Goal: Task Accomplishment & Management: Manage account settings

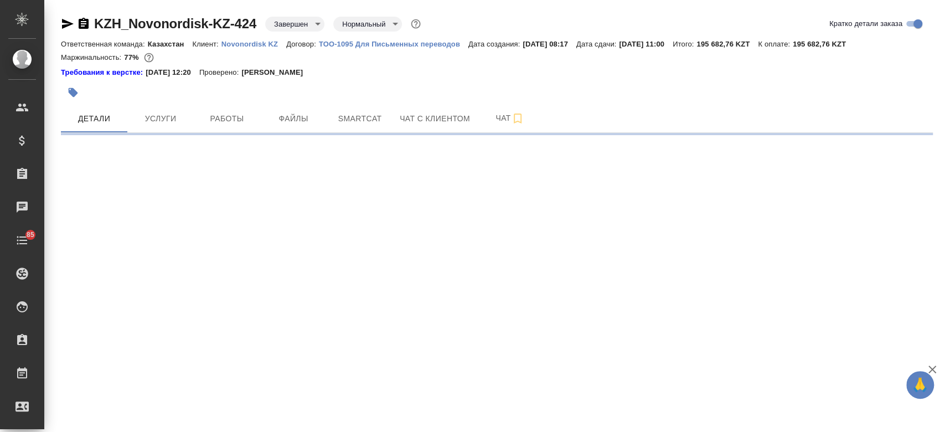
select select "RU"
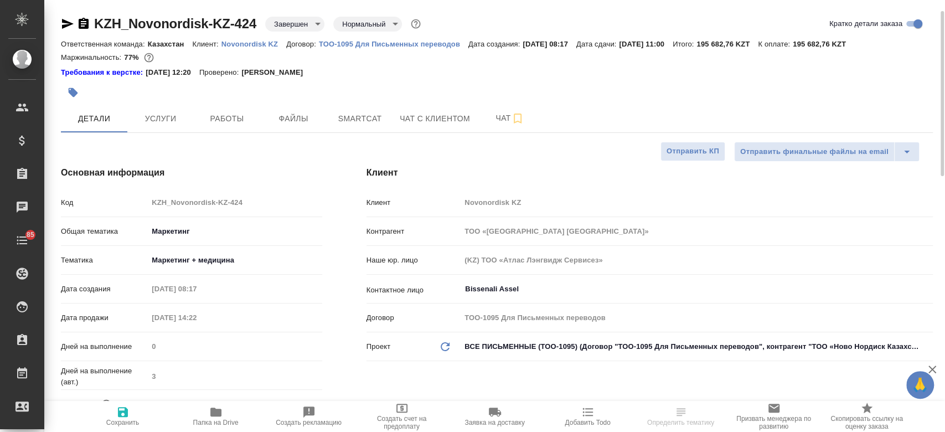
type textarea "x"
type input "Валеев Динар"
type input "Журавлев Денис"
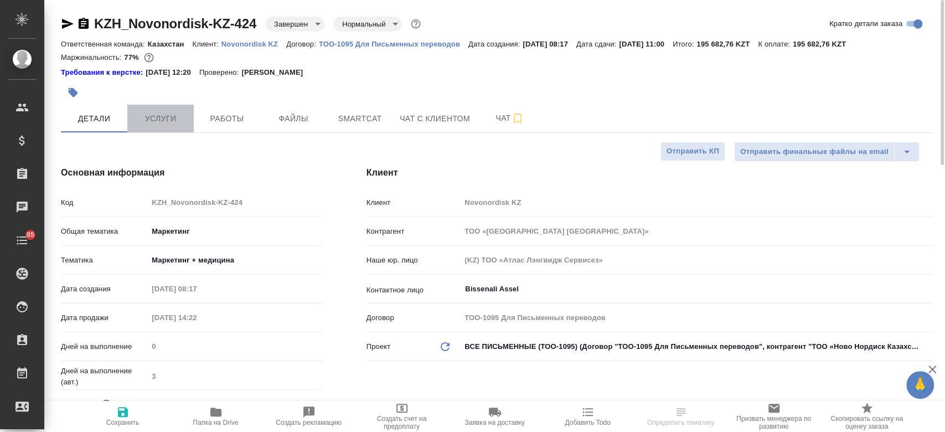
click at [159, 117] on span "Услуги" at bounding box center [160, 119] width 53 height 14
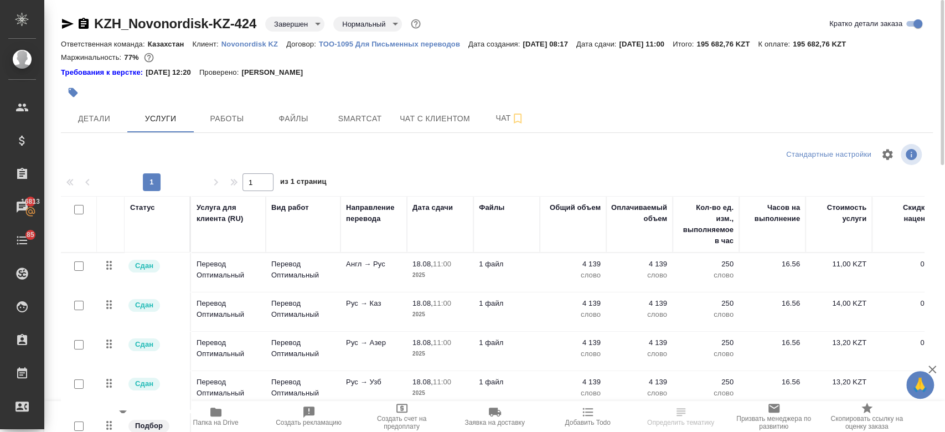
click at [252, 48] on div "Ответственная команда: Казахстан Клиент: Novonordisk KZ Договор: ТОО-1095 Для П…" at bounding box center [497, 43] width 872 height 13
click at [247, 42] on p "Novonordisk KZ" at bounding box center [253, 44] width 65 height 8
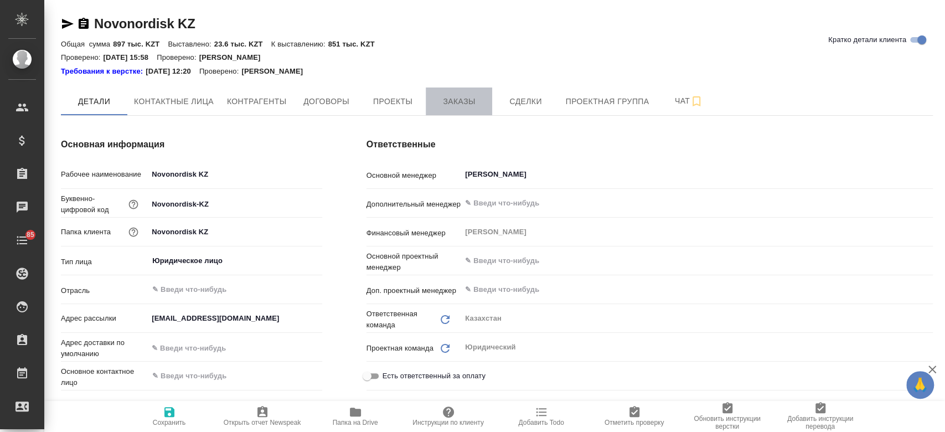
click at [447, 107] on span "Заказы" at bounding box center [458, 102] width 53 height 14
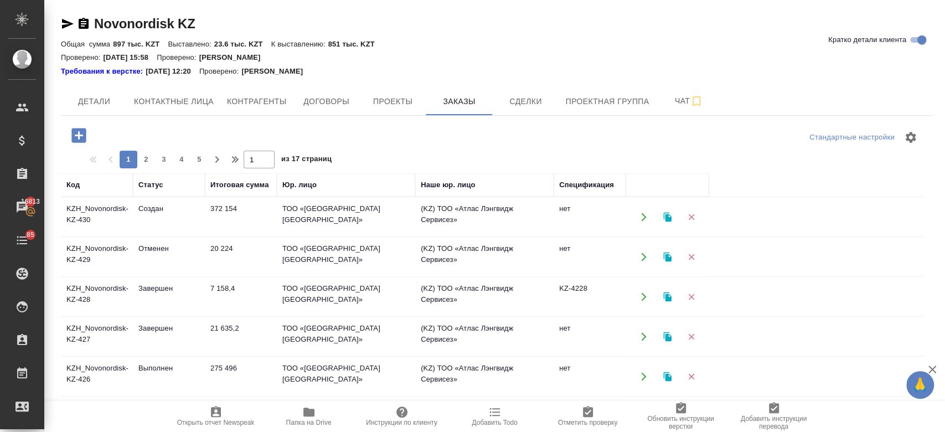
click at [152, 213] on td "Создан" at bounding box center [169, 217] width 72 height 39
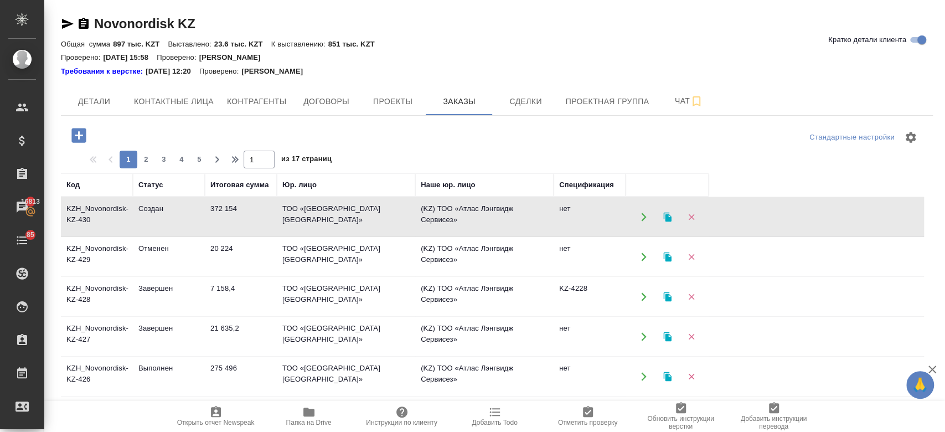
click at [152, 213] on td "Создан" at bounding box center [169, 217] width 72 height 39
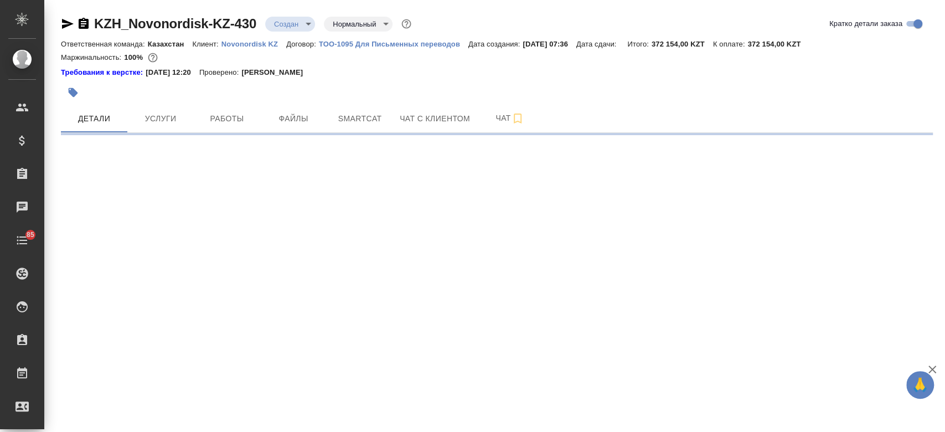
select select "RU"
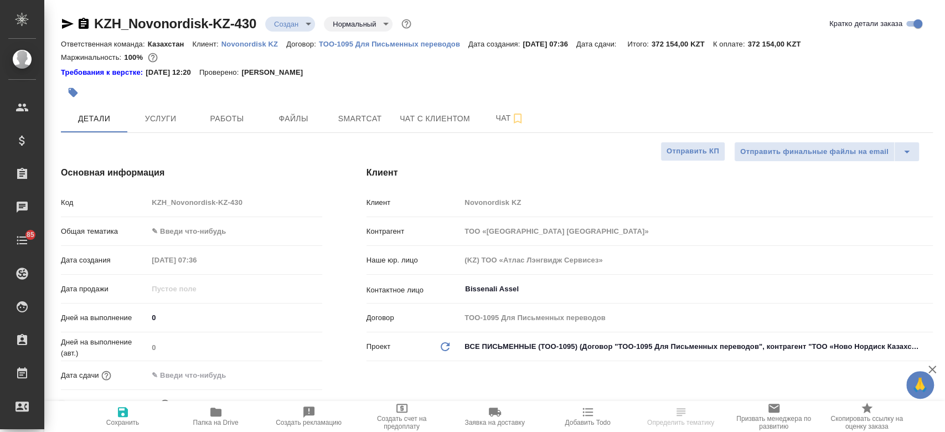
type textarea "x"
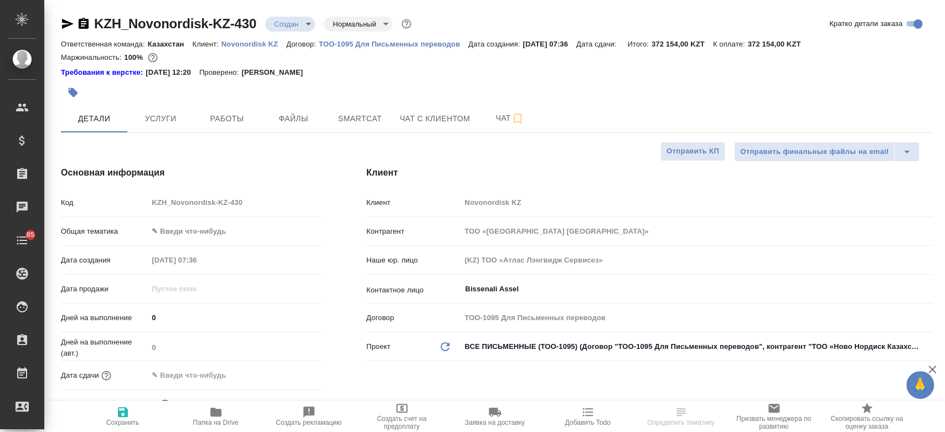
type textarea "x"
click at [148, 122] on span "Услуги" at bounding box center [160, 119] width 53 height 14
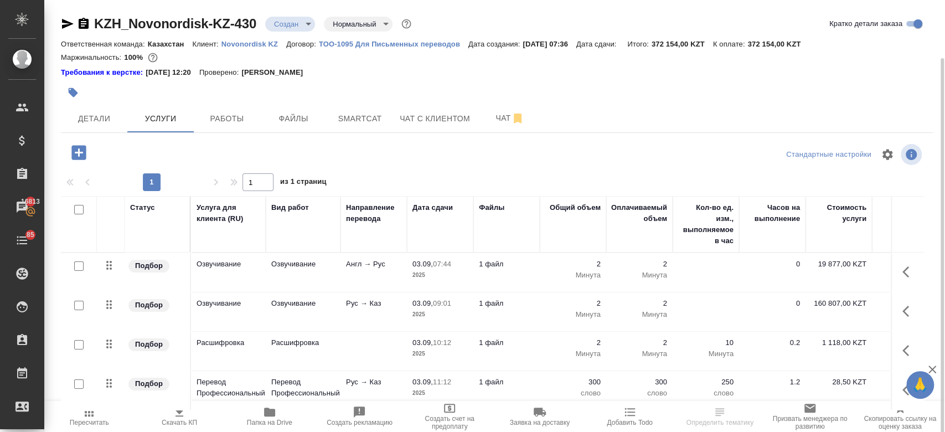
scroll to position [30, 0]
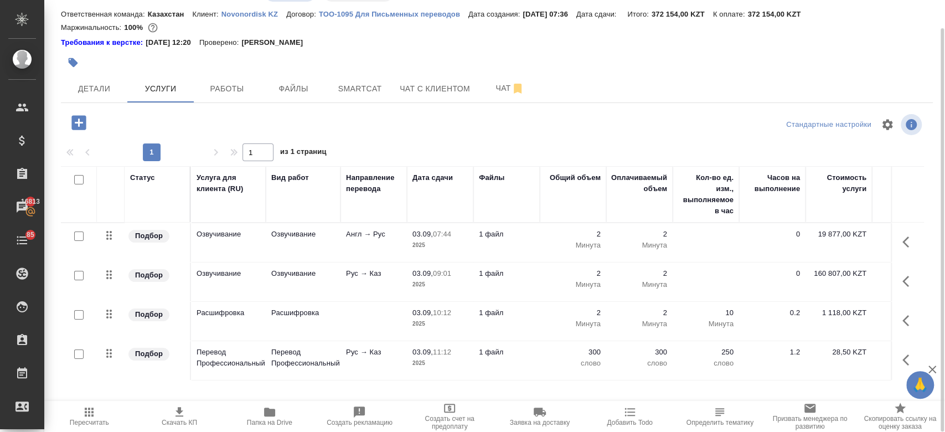
click at [239, 12] on p "Novonordisk KZ" at bounding box center [253, 14] width 65 height 8
click at [351, 245] on td "Англ → Рус" at bounding box center [374, 242] width 66 height 39
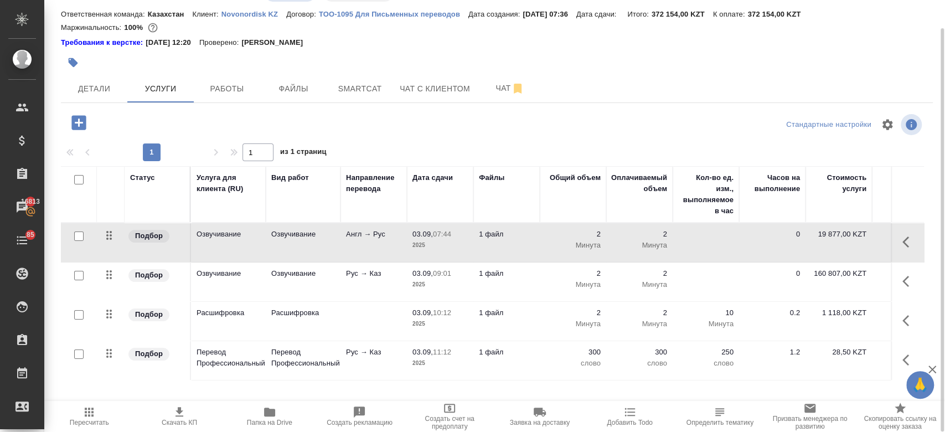
click at [351, 245] on td "Англ → Рус" at bounding box center [374, 242] width 66 height 39
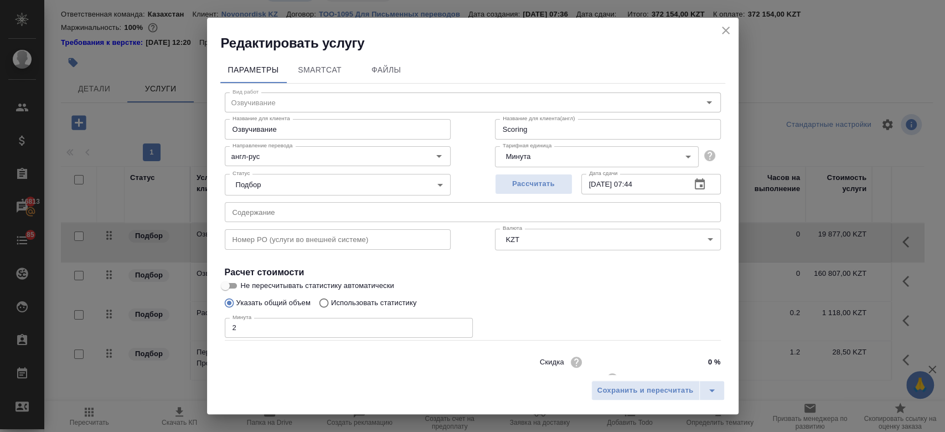
scroll to position [35, 0]
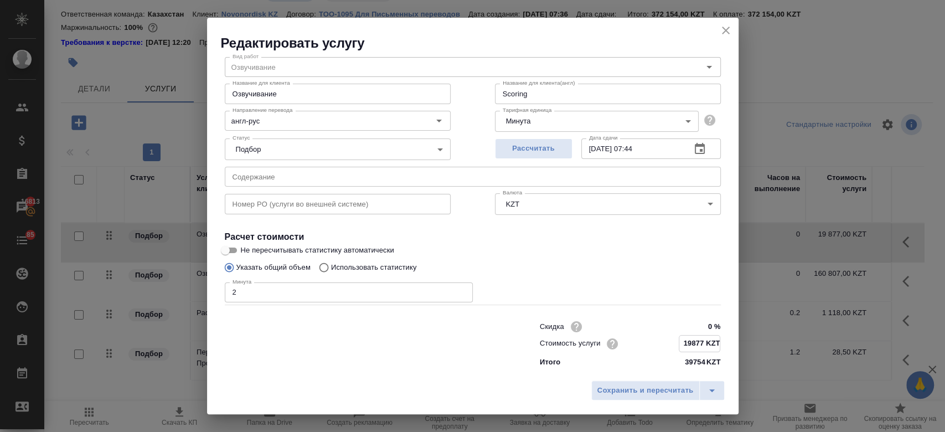
click at [692, 341] on input "19877 KZT" at bounding box center [699, 344] width 40 height 16
type input "18107 KZT"
click at [528, 146] on span "Рассчитать" at bounding box center [533, 148] width 65 height 13
type input "09.09.2025 08:51"
click at [611, 388] on span "Сохранить и пересчитать" at bounding box center [645, 390] width 96 height 13
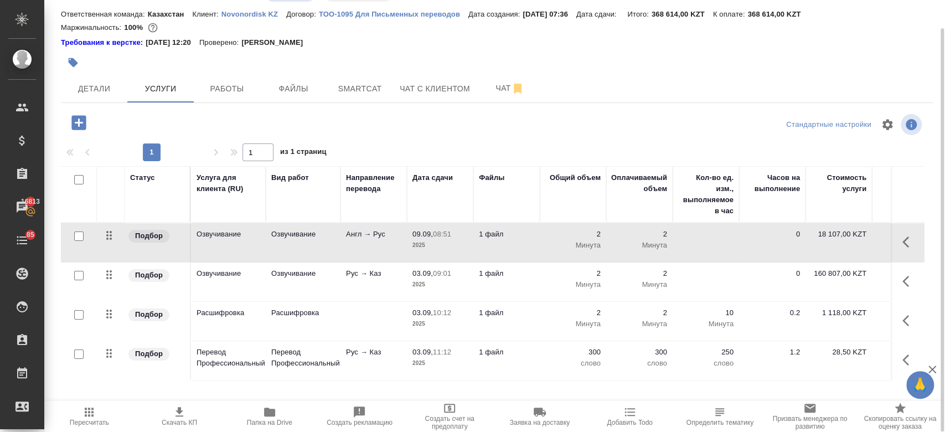
scroll to position [0, 0]
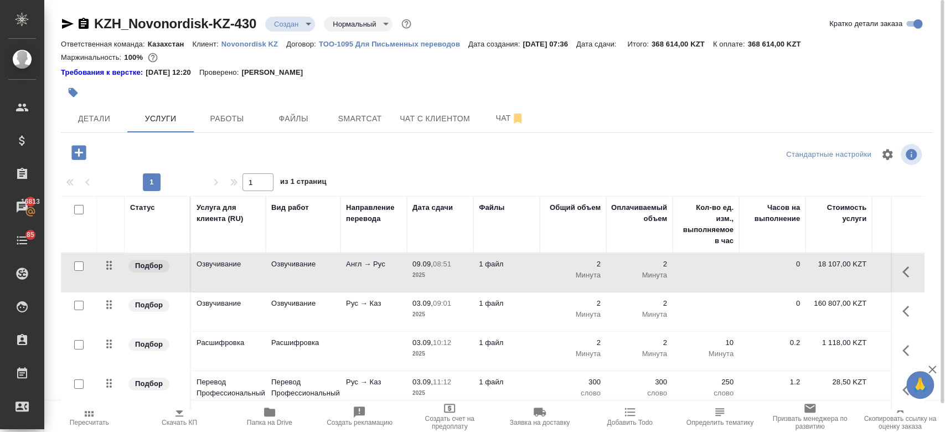
click at [430, 78] on div "Требования к верстке: 26.03.2025 12:20 Проверено: Петрова Валерия" at bounding box center [497, 72] width 872 height 11
click at [61, 29] on icon "button" at bounding box center [67, 23] width 13 height 13
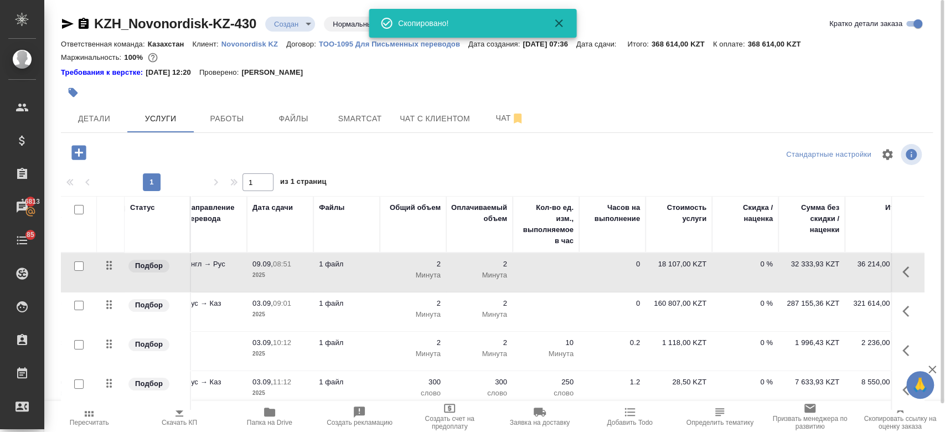
scroll to position [0, 180]
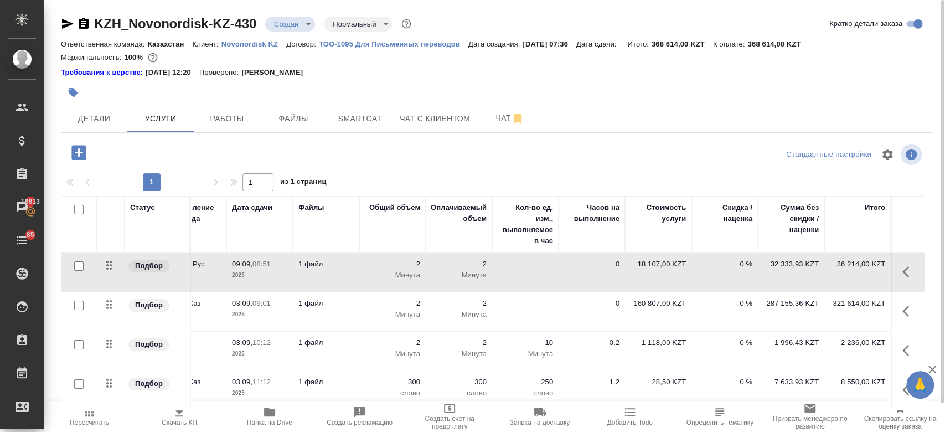
click at [483, 86] on div at bounding box center [351, 92] width 581 height 24
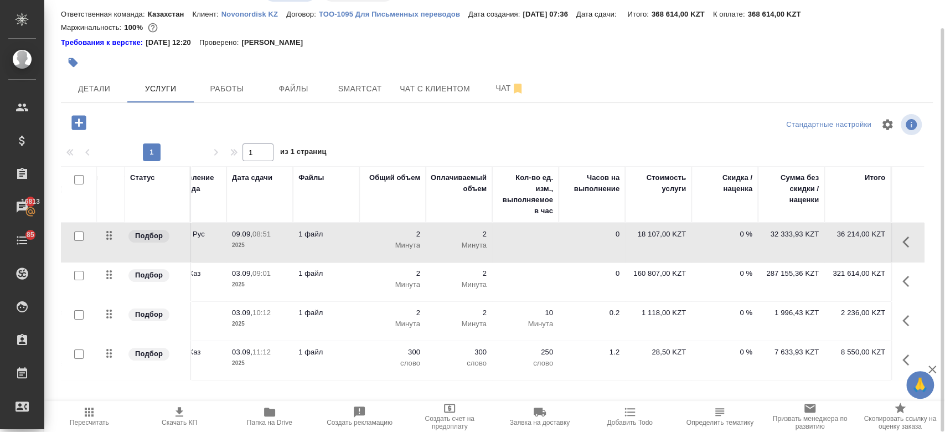
scroll to position [0, 0]
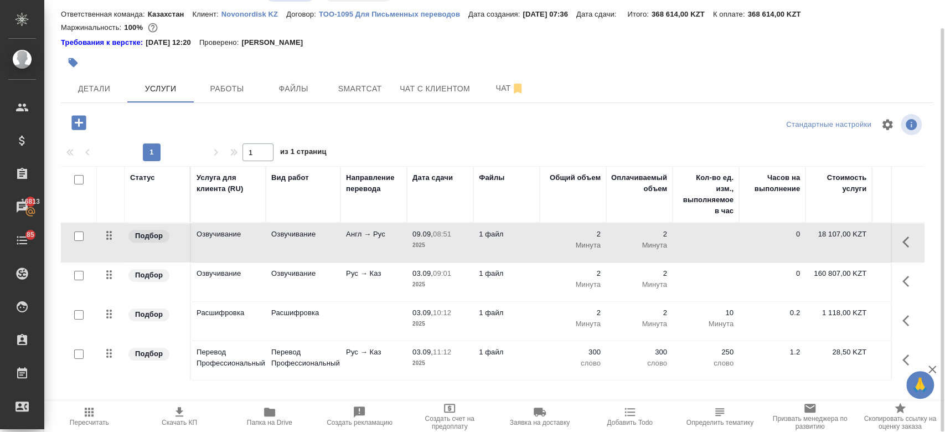
click at [412, 59] on div at bounding box center [351, 62] width 581 height 24
click at [466, 47] on div "Требования к верстке: 26.03.2025 12:20 Проверено: Петрова Валерия" at bounding box center [497, 42] width 872 height 11
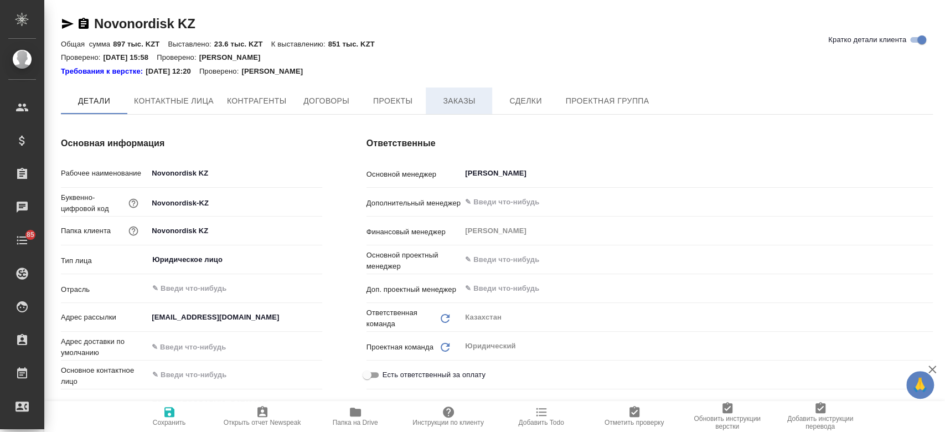
type textarea "x"
type input "(KZ) ТОО «Атлас Лэнгвидж Сервисез»"
type textarea "x"
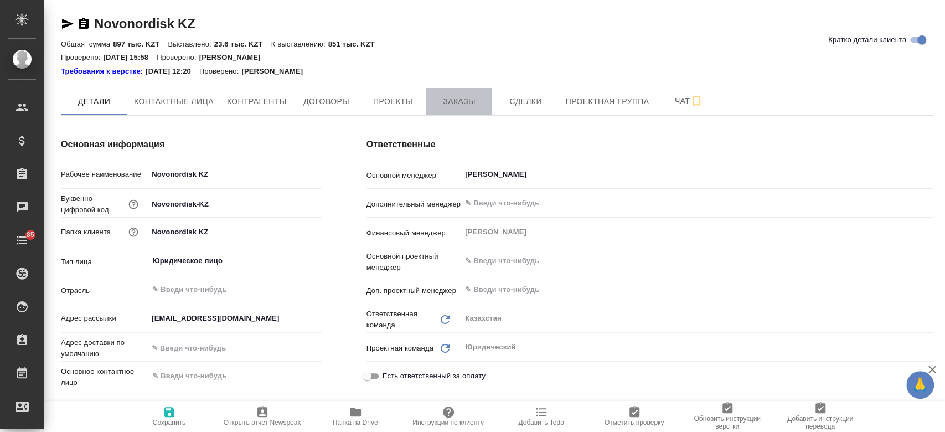
click at [450, 99] on span "Заказы" at bounding box center [458, 102] width 53 height 14
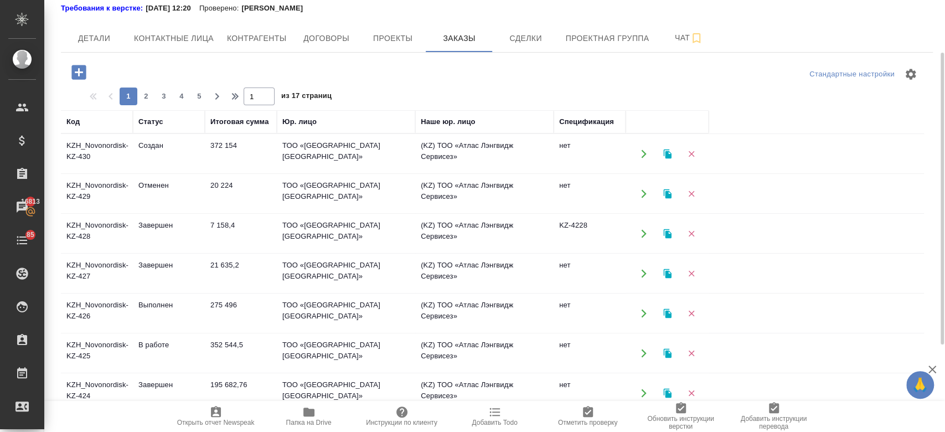
scroll to position [69, 0]
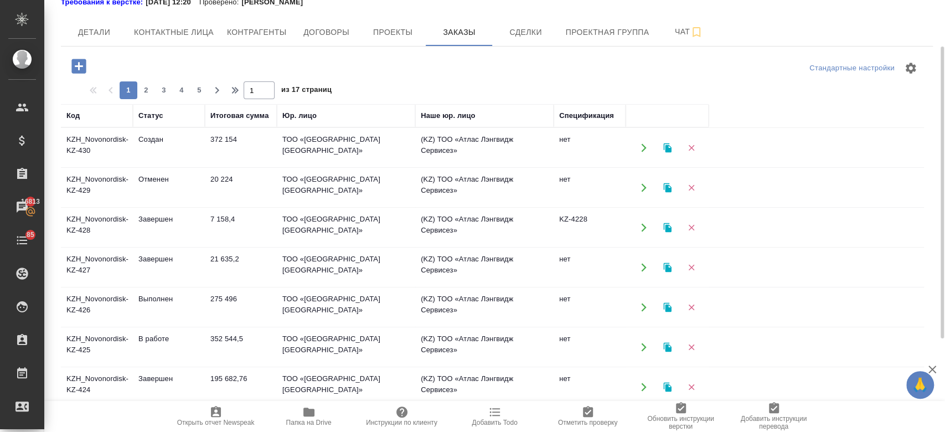
click at [143, 292] on td "Выполнен" at bounding box center [169, 307] width 72 height 39
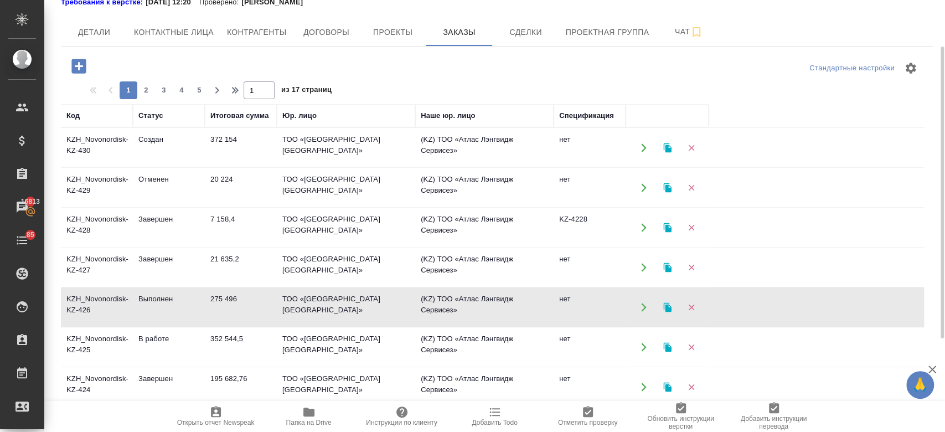
click at [143, 292] on td "Выполнен" at bounding box center [169, 307] width 72 height 39
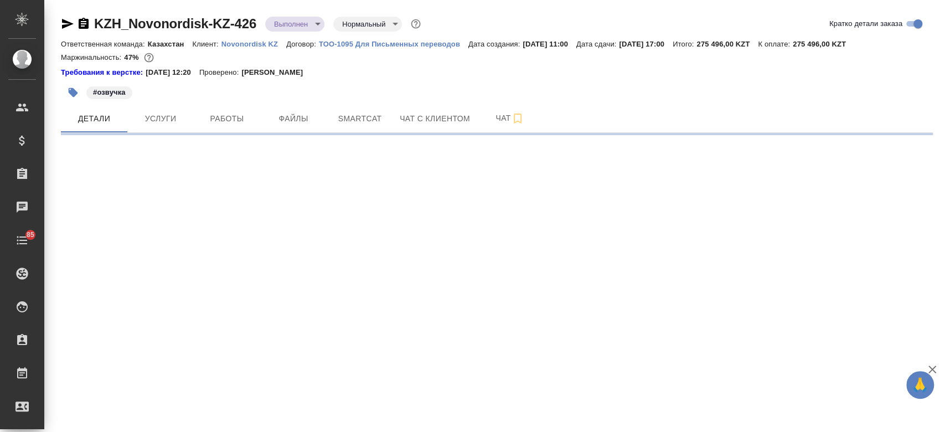
select select "RU"
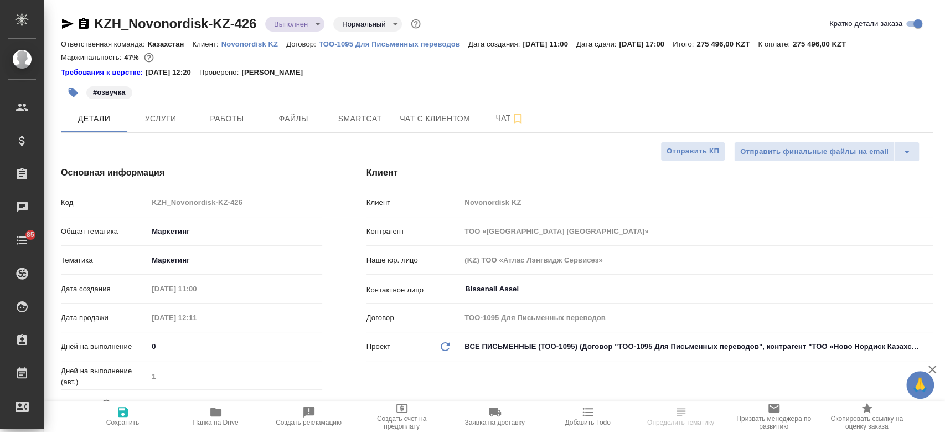
type textarea "x"
click at [180, 122] on span "Услуги" at bounding box center [160, 119] width 53 height 14
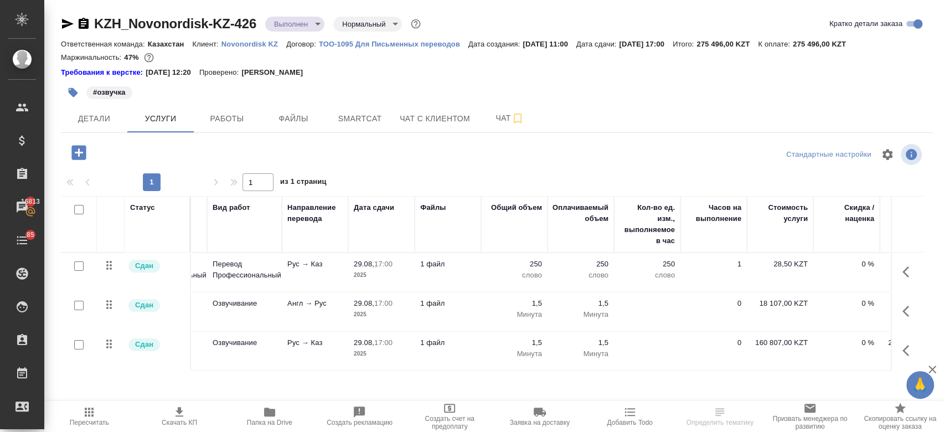
scroll to position [0, 60]
click at [388, 81] on div "#озвучка" at bounding box center [351, 92] width 581 height 24
